Goal: Information Seeking & Learning: Learn about a topic

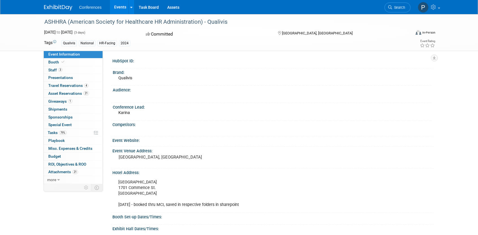
click at [59, 7] on img at bounding box center [58, 8] width 28 height 6
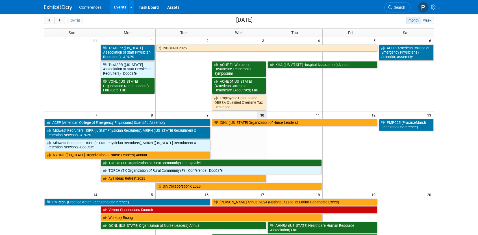
scroll to position [28, 0]
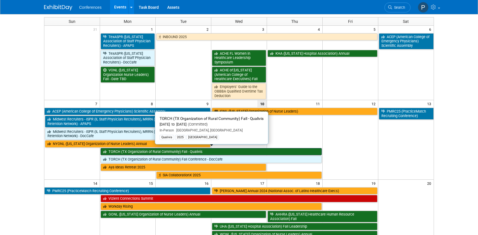
click at [225, 148] on link "TORCH (TX Organization of Rural Community) Fall - Qualivis" at bounding box center [211, 151] width 221 height 7
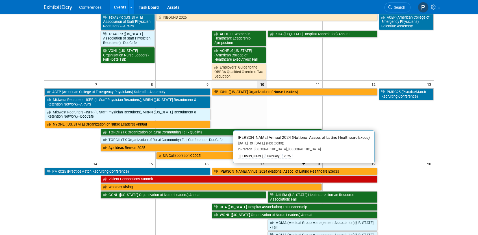
scroll to position [57, 0]
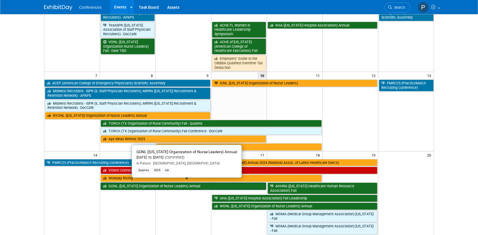
click at [147, 183] on link "GONL ([US_STATE] Organization of Nurse Leaders) Annual" at bounding box center [184, 186] width 166 height 7
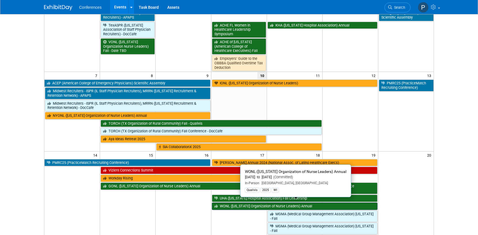
click at [312, 203] on link "WONL ([US_STATE] Organization of Nurse Leaders) Annual" at bounding box center [295, 206] width 166 height 7
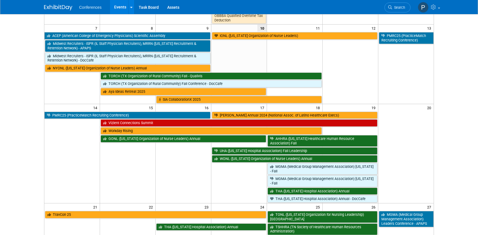
scroll to position [113, 0]
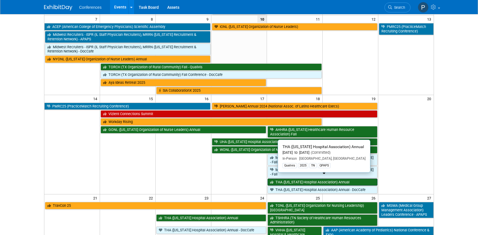
click at [360, 179] on link "THA ([US_STATE] Hospital Association) Annual" at bounding box center [323, 182] width 110 height 7
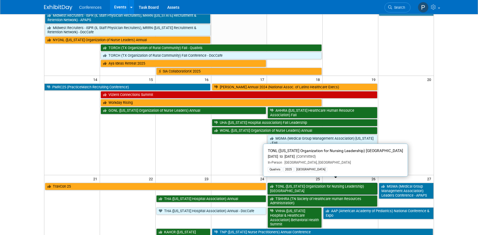
scroll to position [141, 0]
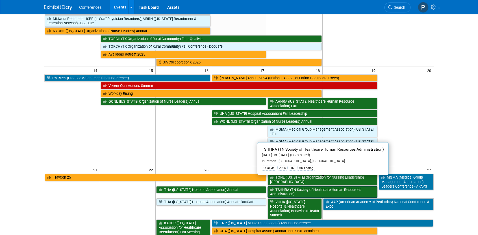
click at [332, 187] on link "TSHHRA (TN Society of Healthcare Human Resources Administration)" at bounding box center [323, 192] width 110 height 12
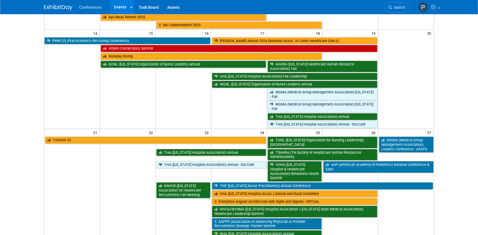
scroll to position [198, 0]
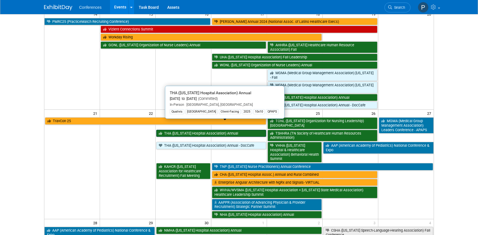
click at [178, 130] on link "THA ([US_STATE] Hospital Association) Annual" at bounding box center [211, 133] width 110 height 7
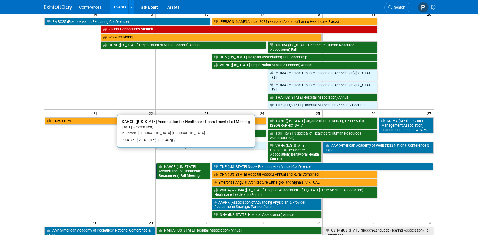
click at [189, 163] on link "KAHCR ([US_STATE] Association for Healthcare Recruitment) Fall Meeting" at bounding box center [183, 171] width 54 height 16
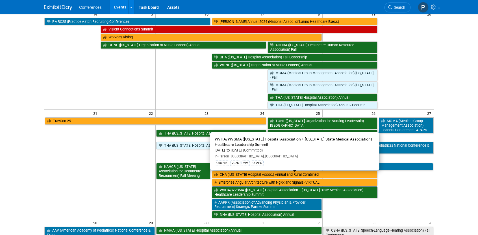
click at [351, 187] on link "WVHA/WVSMA ([US_STATE] Hospital Association + [US_STATE] State Medical Associat…" at bounding box center [295, 193] width 166 height 12
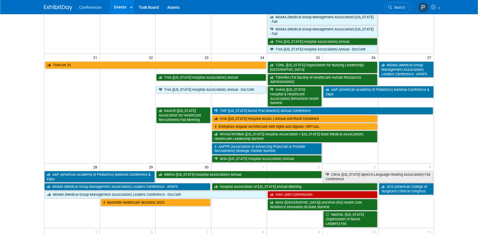
scroll to position [254, 0]
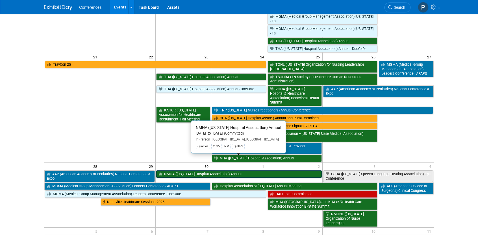
click at [279, 171] on link "NMHA ([US_STATE] Hospital Association) Annual" at bounding box center [239, 174] width 166 height 7
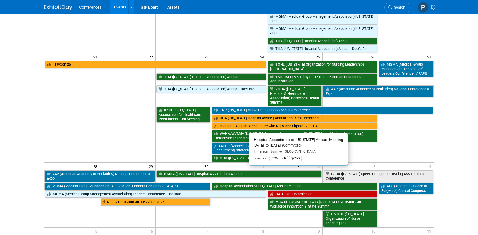
click at [305, 183] on link "Hospital Association of Oregon Annual Meeting" at bounding box center [295, 186] width 166 height 7
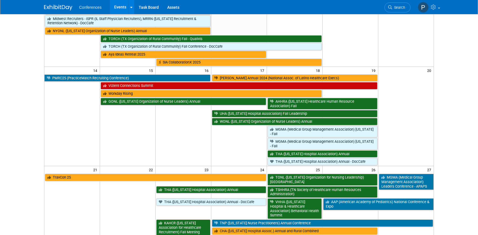
scroll to position [0, 0]
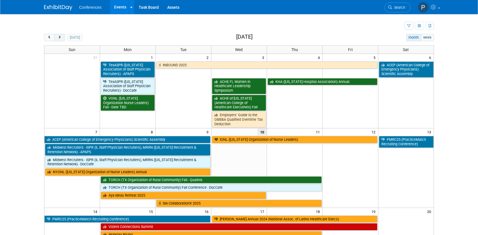
click at [60, 36] on span "next" at bounding box center [59, 38] width 4 height 4
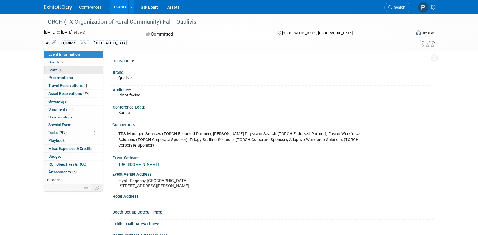
click at [71, 72] on link "1 Staff 1" at bounding box center [73, 70] width 59 height 8
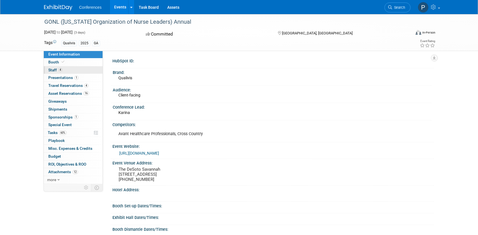
click at [71, 69] on link "4 Staff 4" at bounding box center [73, 70] width 59 height 8
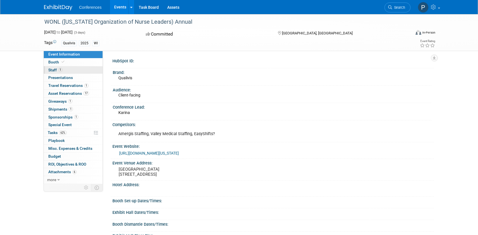
click at [80, 68] on link "1 Staff 1" at bounding box center [73, 70] width 59 height 8
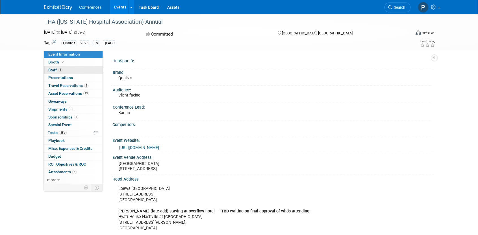
click at [84, 72] on link "4 Staff 4" at bounding box center [73, 70] width 59 height 8
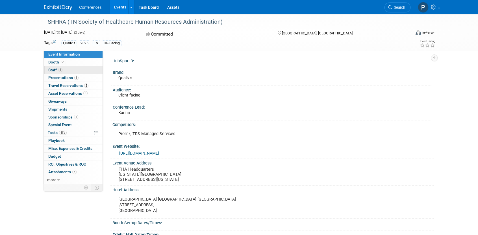
click at [63, 70] on link "2 Staff 2" at bounding box center [73, 70] width 59 height 8
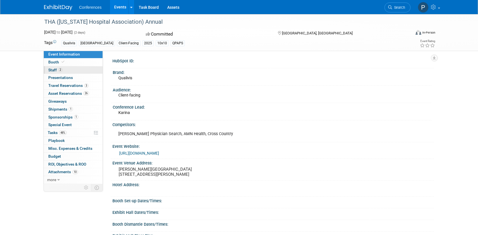
click at [86, 70] on link "2 Staff 2" at bounding box center [73, 70] width 59 height 8
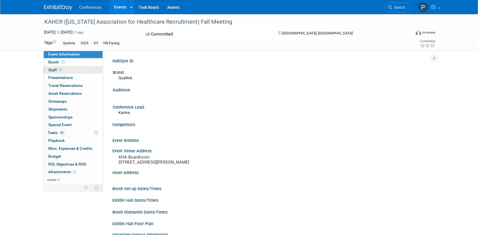
click at [74, 70] on link "1 Staff 1" at bounding box center [73, 70] width 59 height 8
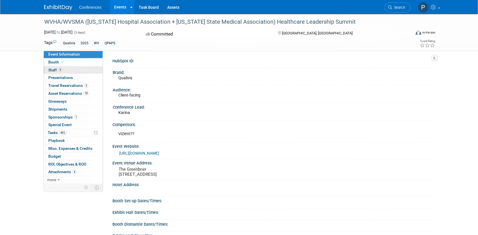
click at [86, 70] on link "3 Staff 3" at bounding box center [73, 70] width 59 height 8
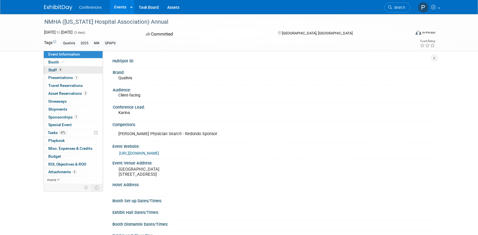
click at [79, 71] on link "4 Staff 4" at bounding box center [73, 70] width 59 height 8
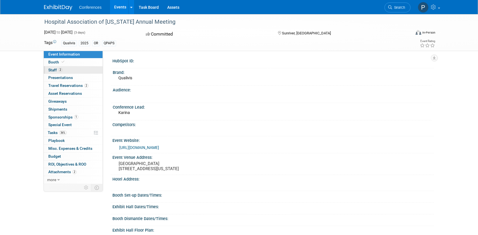
click at [64, 69] on link "2 Staff 2" at bounding box center [73, 70] width 59 height 8
